Goal: Task Accomplishment & Management: Use online tool/utility

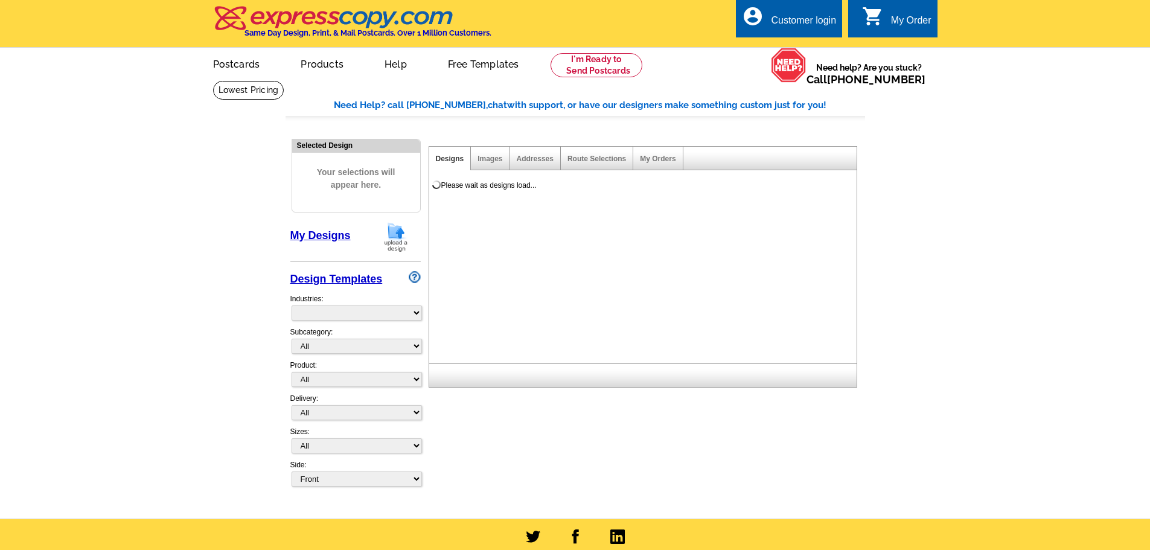
select select "785"
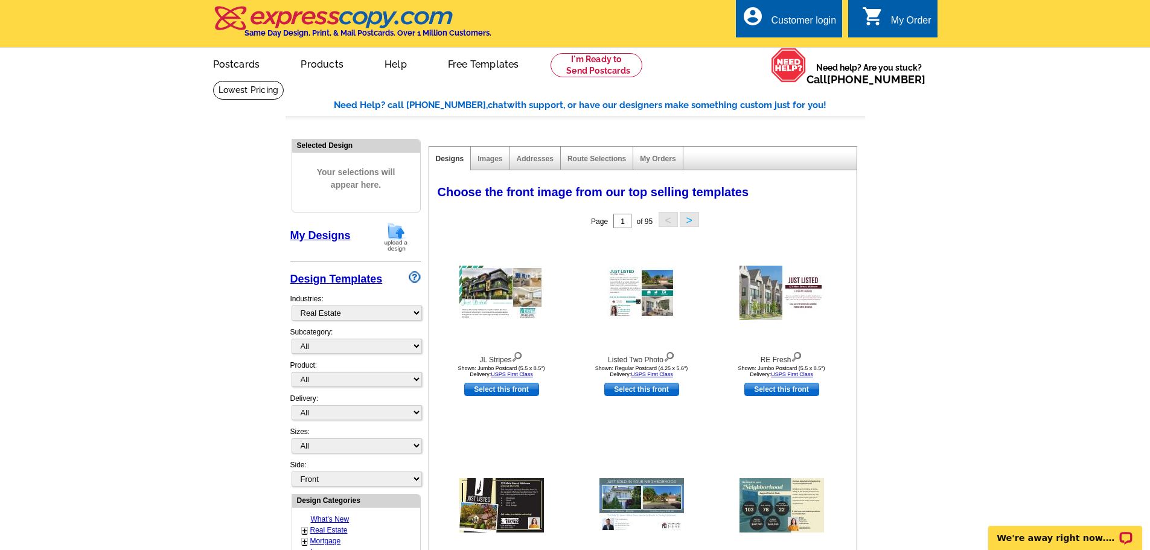
click at [792, 22] on div "Customer login" at bounding box center [803, 23] width 65 height 17
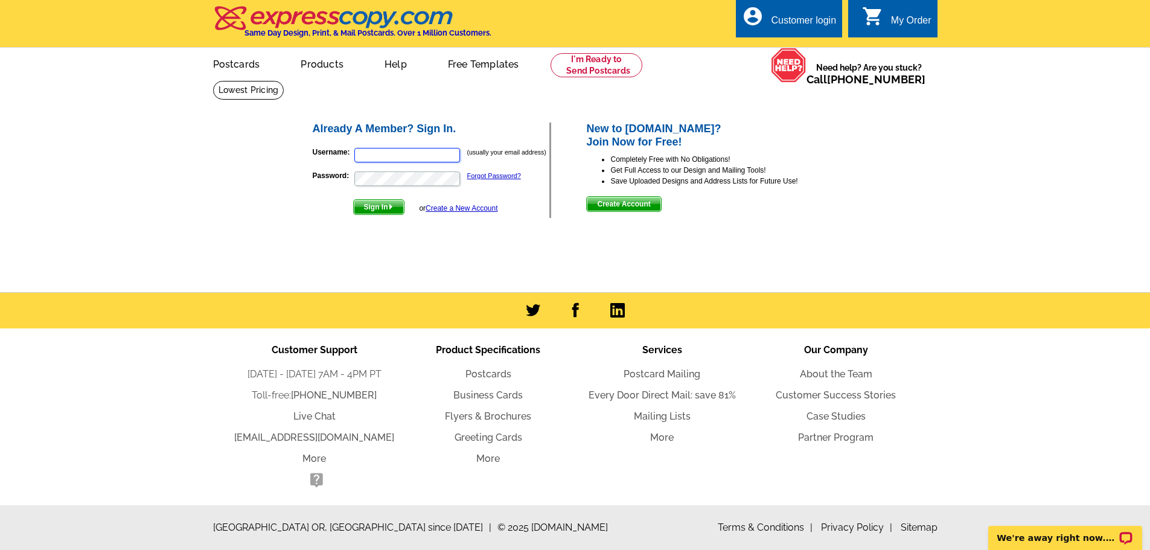
type input "[PERSON_NAME][EMAIL_ADDRESS][PERSON_NAME][DOMAIN_NAME]"
click at [377, 209] on span "Sign In" at bounding box center [379, 207] width 50 height 14
